Goal: Contribute content

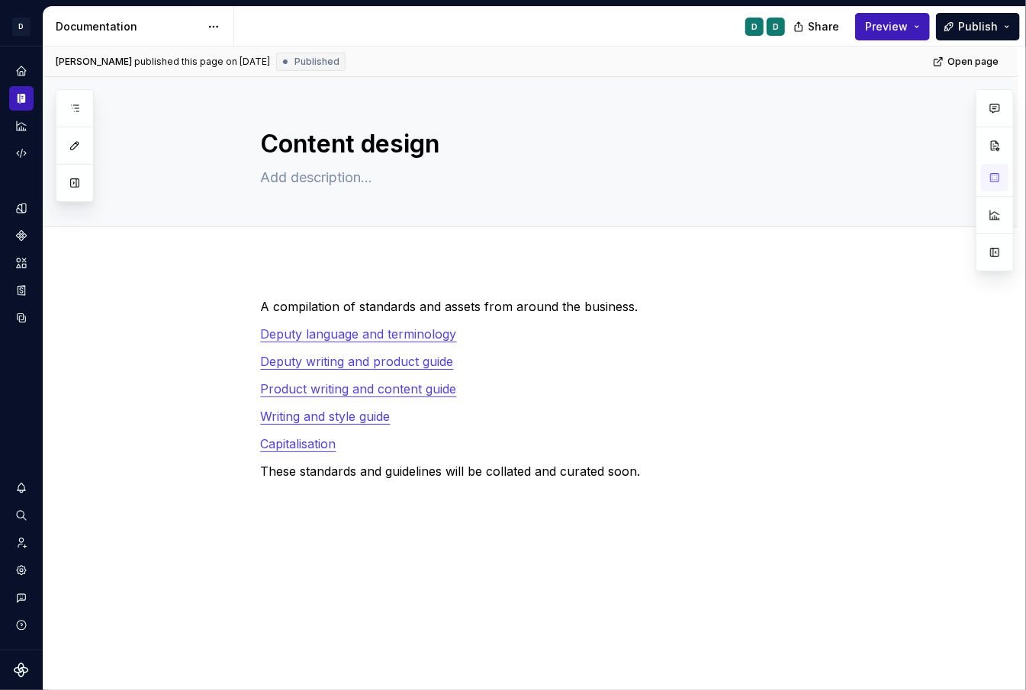
type textarea "*"
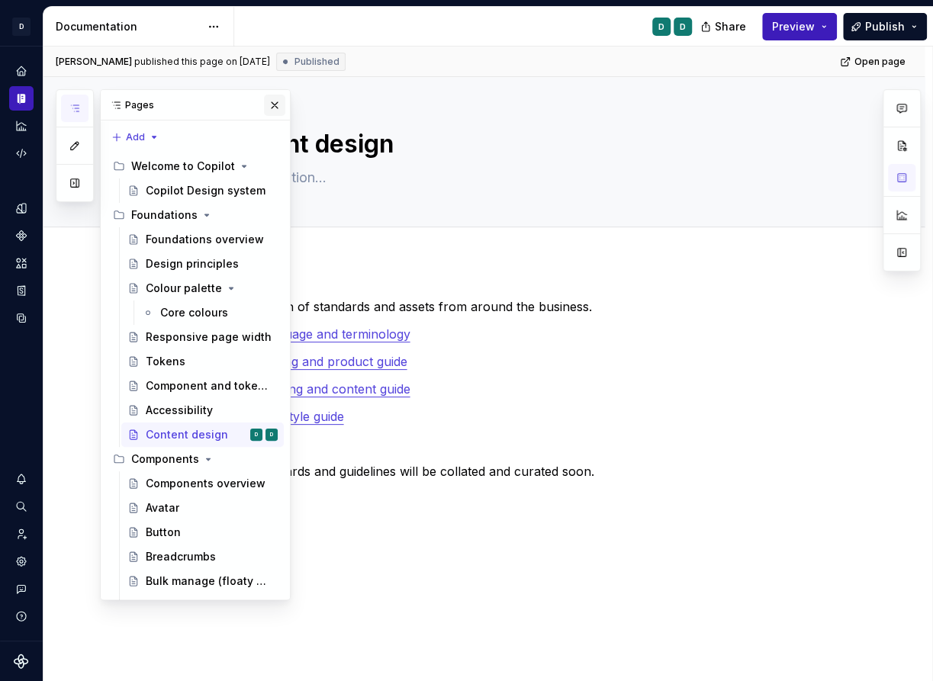
click at [269, 93] on div "Pages" at bounding box center [195, 105] width 189 height 31
click at [276, 105] on button "button" at bounding box center [274, 105] width 21 height 21
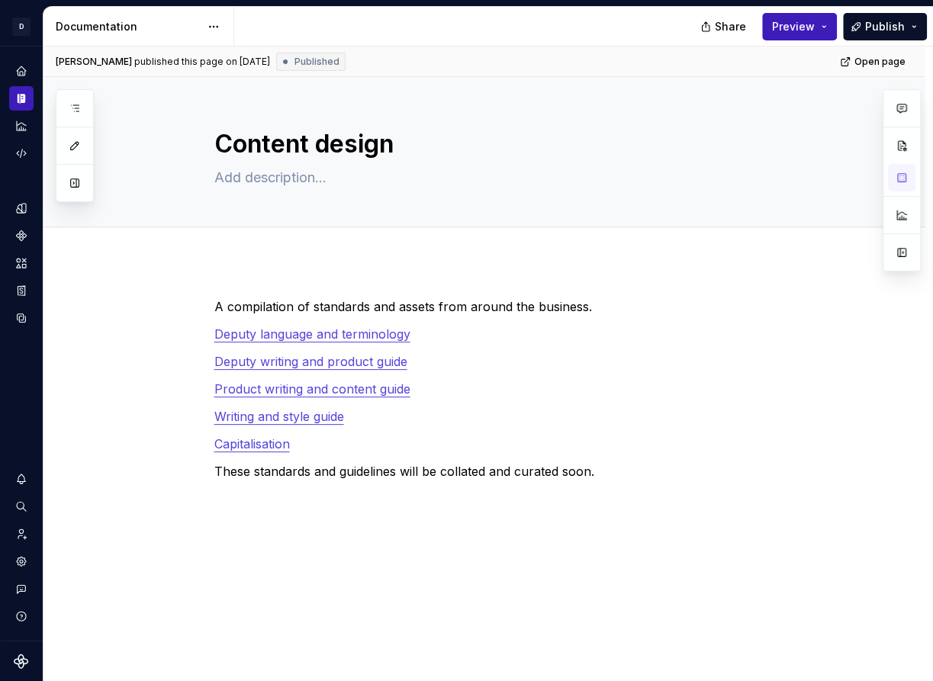
type textarea "*"
